Goal: Information Seeking & Learning: Learn about a topic

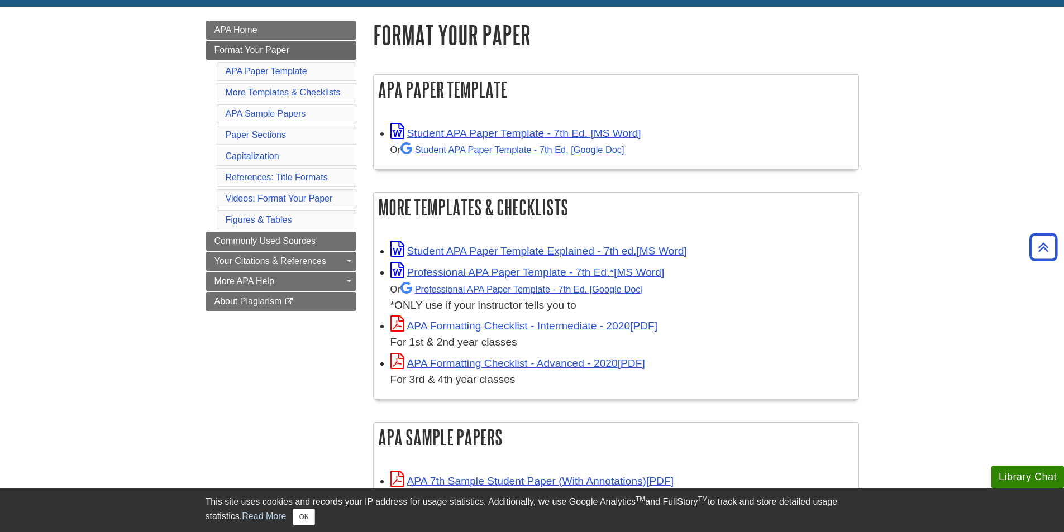
scroll to position [112, 0]
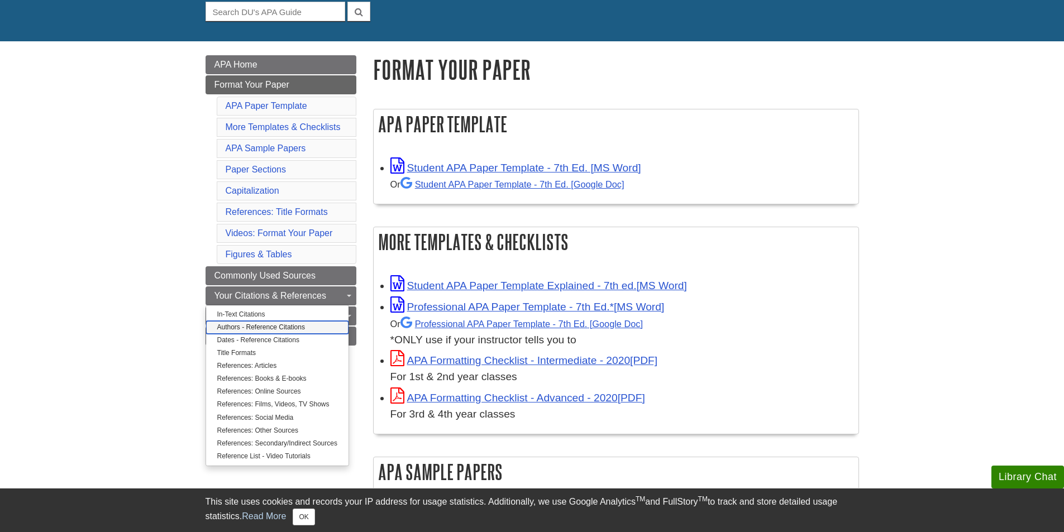
click at [259, 326] on link "Authors - Reference Citations" at bounding box center [277, 327] width 142 height 13
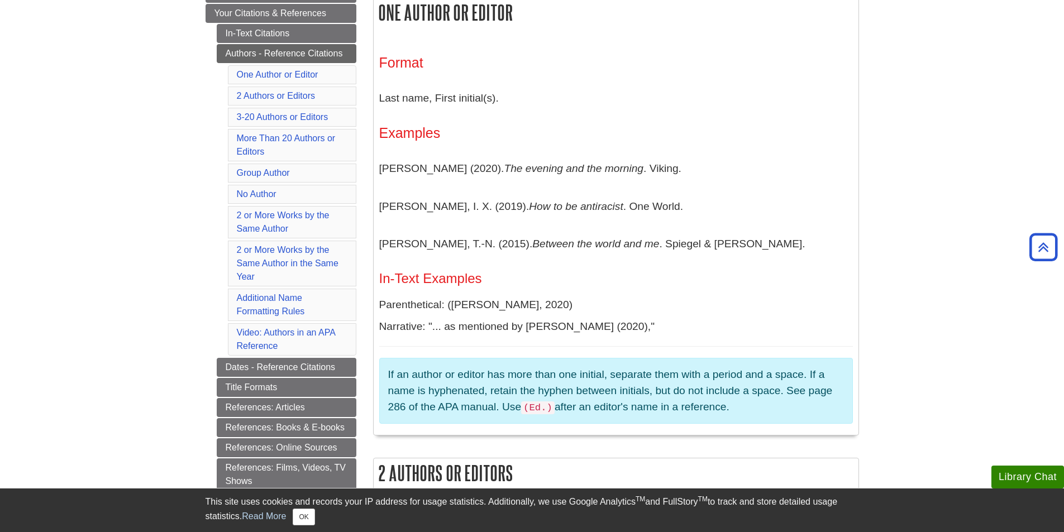
scroll to position [279, 0]
